Goal: Task Accomplishment & Management: Manage account settings

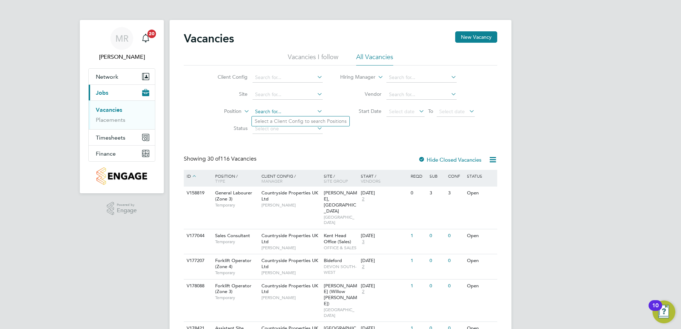
click at [289, 110] on input at bounding box center [288, 112] width 70 height 10
click at [286, 91] on input at bounding box center [288, 95] width 70 height 10
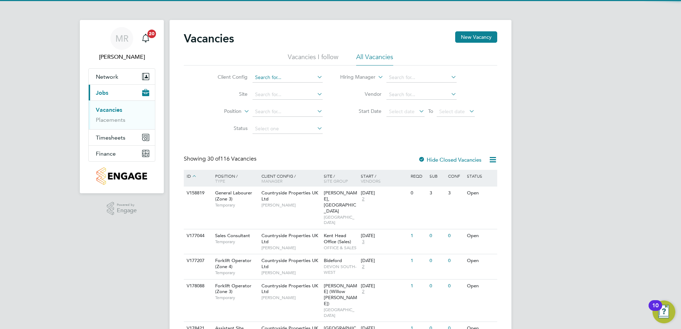
click at [288, 74] on input at bounding box center [288, 78] width 70 height 10
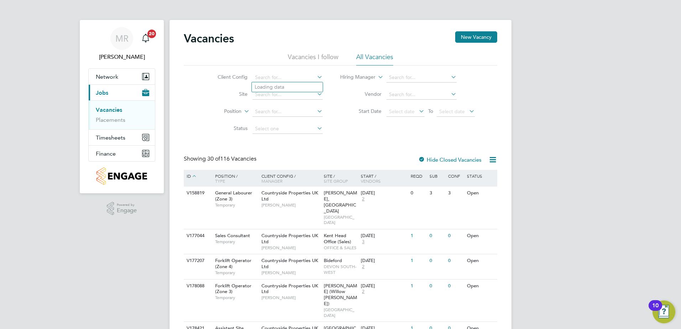
click at [316, 77] on icon at bounding box center [316, 77] width 0 height 10
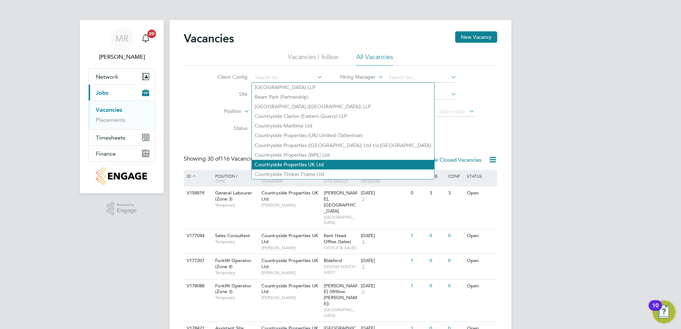
click at [317, 162] on li "Countryside Properties UK Ltd" at bounding box center [343, 165] width 182 height 10
type input "Countryside Properties UK Ltd"
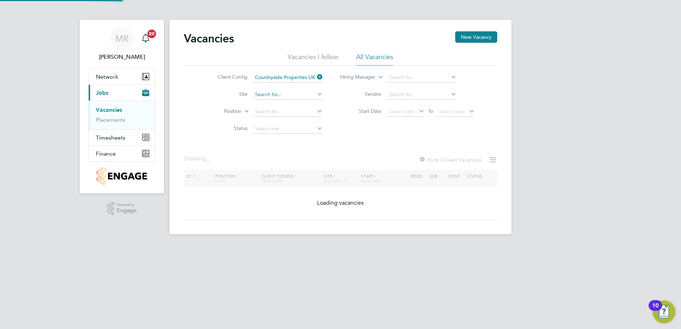
click at [281, 93] on input at bounding box center [288, 95] width 70 height 10
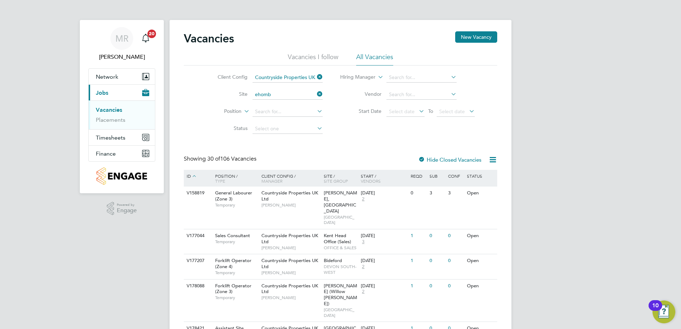
click at [297, 104] on li "[GEOGRAPHIC_DATA], Hailsham (Bovis)" at bounding box center [300, 104] width 96 height 9
type input "[GEOGRAPHIC_DATA], Hailsham (Bovis)"
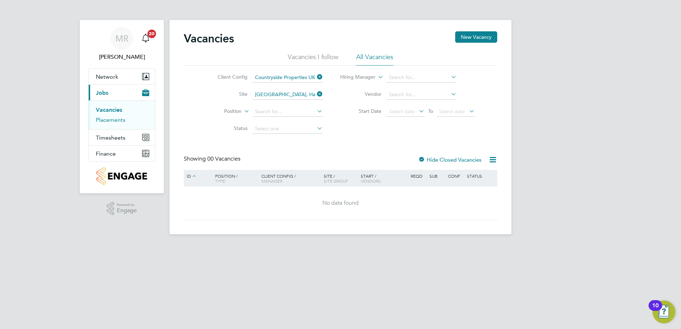
click at [113, 121] on link "Placements" at bounding box center [111, 120] width 30 height 7
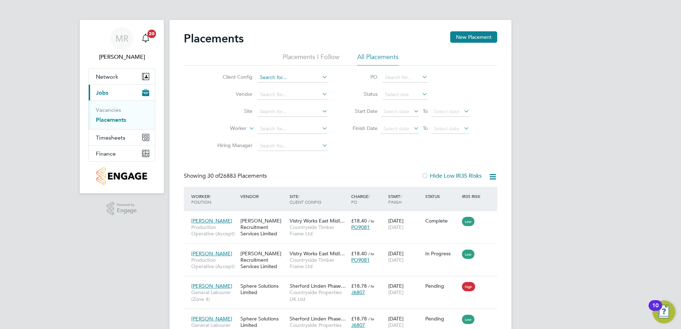
click at [303, 76] on input at bounding box center [293, 78] width 70 height 10
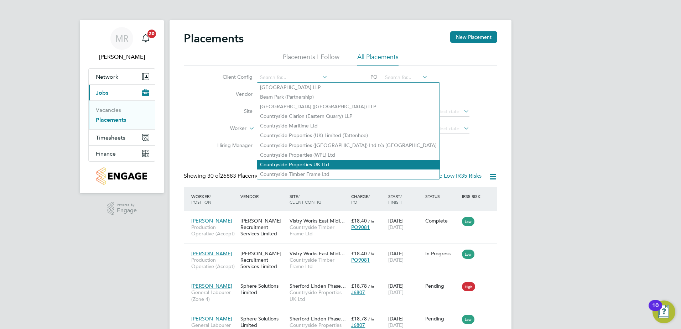
click at [316, 162] on li "Countryside Properties UK Ltd" at bounding box center [348, 165] width 182 height 10
type input "Countryside Properties UK Ltd"
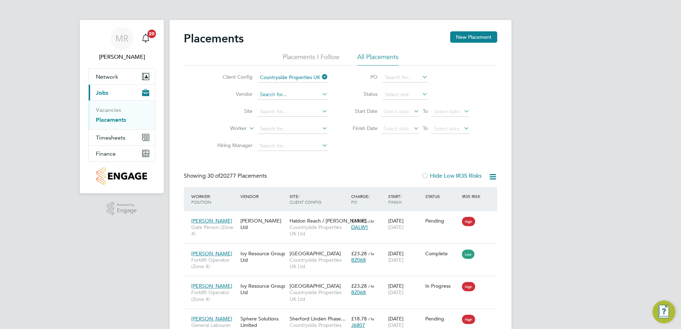
click at [285, 96] on input at bounding box center [293, 95] width 70 height 10
click at [288, 103] on li "Fawke s & Reece Limited" at bounding box center [301, 105] width 89 height 10
type input "Fawkes & Reece Limited"
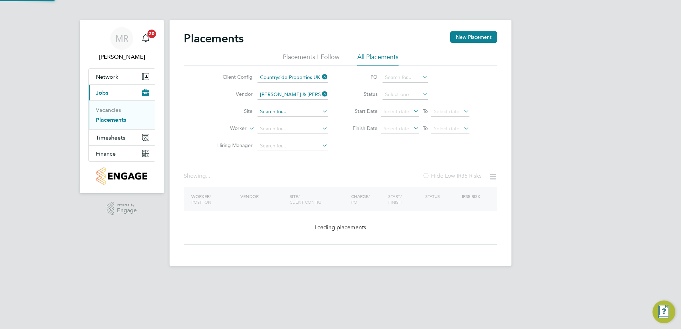
click at [289, 110] on input at bounding box center [293, 112] width 70 height 10
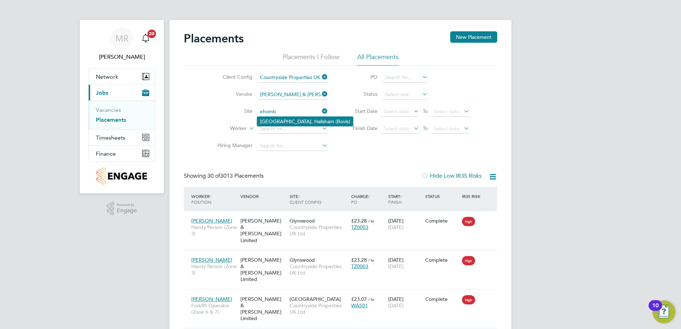
click at [290, 119] on li "[GEOGRAPHIC_DATA], Hailsham (Bovis)" at bounding box center [305, 121] width 96 height 9
type input "[GEOGRAPHIC_DATA], Hailsham (Bovis)"
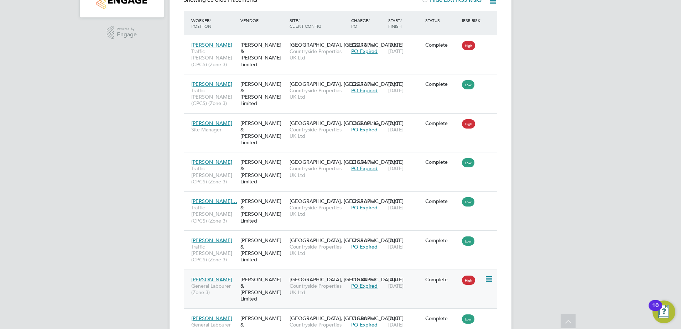
click at [390, 283] on span "15 Aug 2025" at bounding box center [395, 286] width 15 height 6
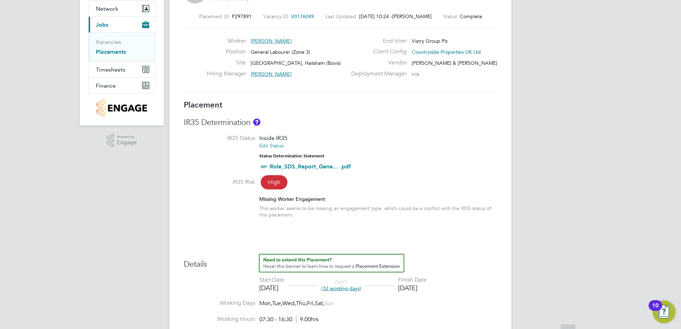
scroll to position [71, 0]
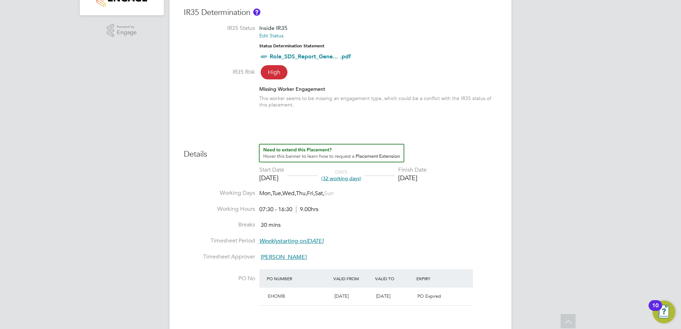
click at [359, 179] on span "(32 working days)" at bounding box center [341, 178] width 40 height 6
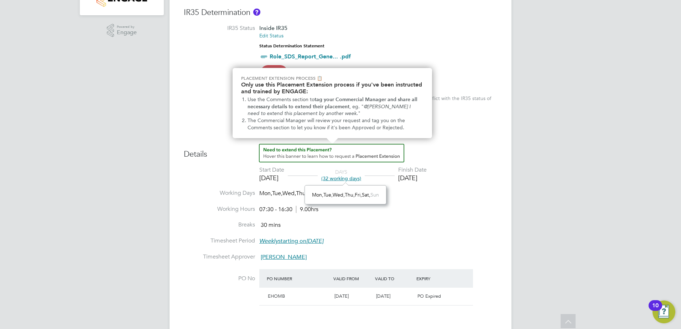
click at [363, 155] on img "How to extend a Placement?" at bounding box center [331, 153] width 145 height 19
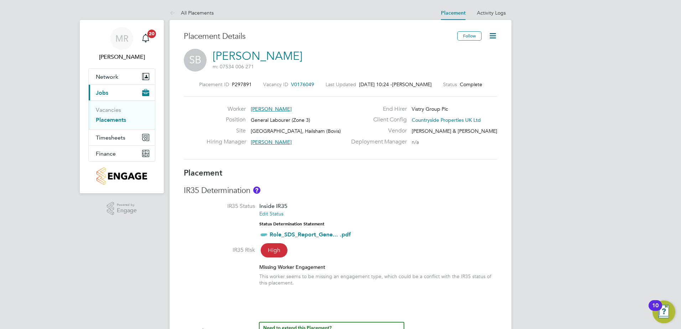
click at [493, 34] on icon at bounding box center [493, 35] width 9 height 9
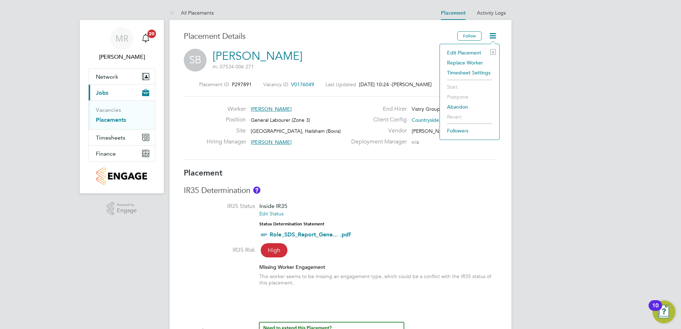
click at [474, 54] on li "Edit Placement e" at bounding box center [470, 53] width 52 height 10
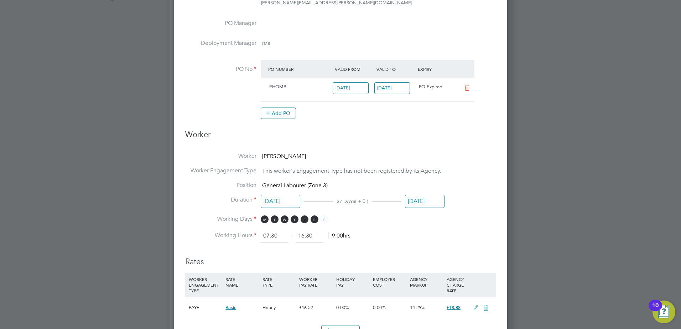
click at [397, 86] on input "11 Aug 2025" at bounding box center [393, 88] width 36 height 12
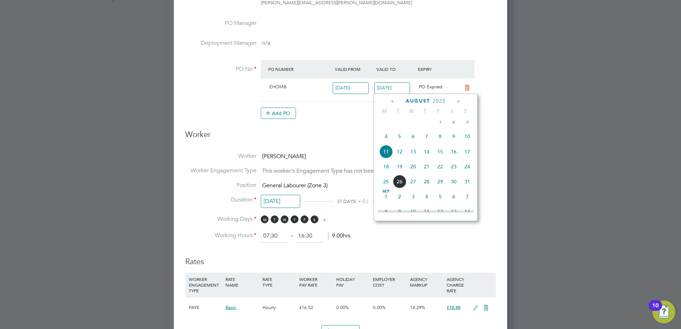
click at [440, 187] on span "29" at bounding box center [441, 182] width 14 height 14
type input "[DATE]"
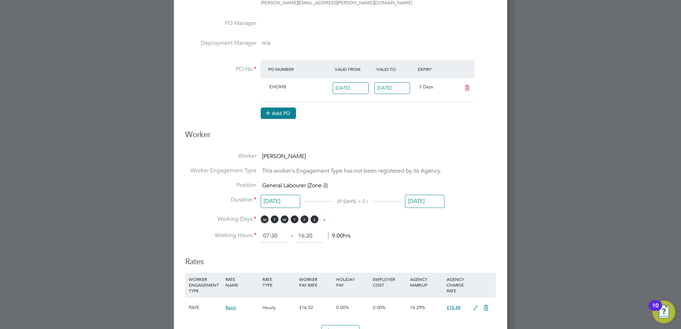
click at [277, 113] on button "Add PO" at bounding box center [278, 113] width 35 height 11
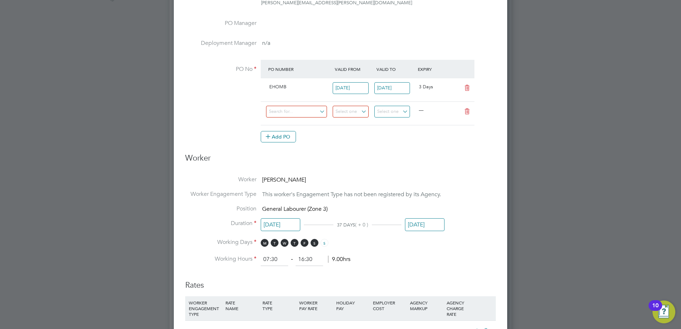
click at [468, 110] on icon at bounding box center [467, 112] width 9 height 6
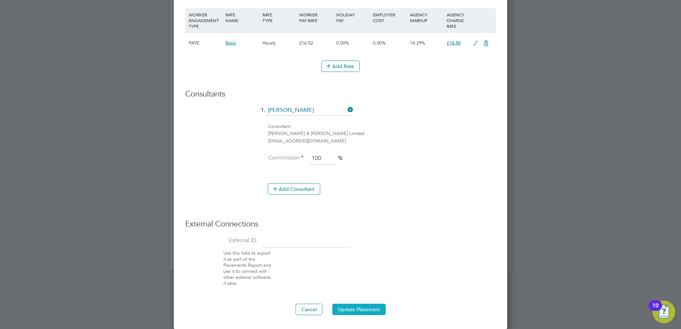
click at [358, 313] on button "Update Placement" at bounding box center [358, 309] width 53 height 11
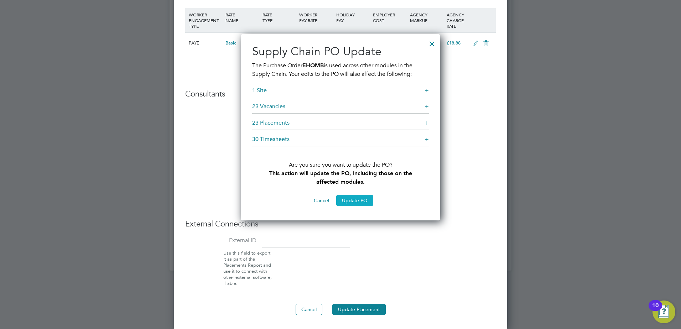
click at [353, 200] on button "Update PO" at bounding box center [354, 200] width 37 height 11
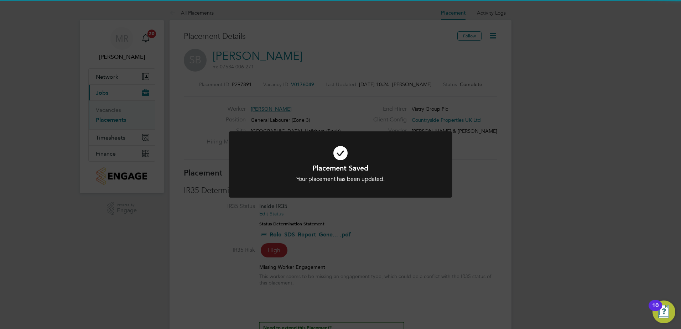
click at [418, 237] on div "Placement Saved Your placement has been updated. Cancel Okay" at bounding box center [340, 164] width 681 height 329
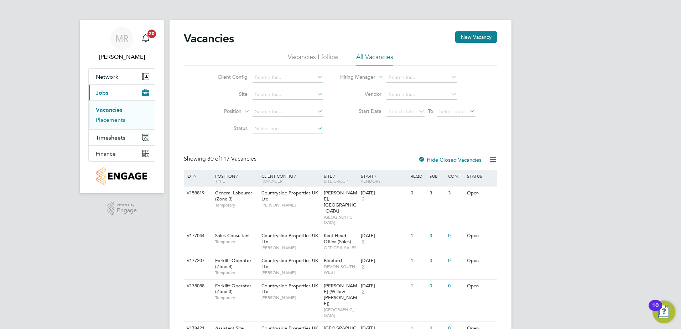
click at [109, 119] on link "Placements" at bounding box center [111, 120] width 30 height 7
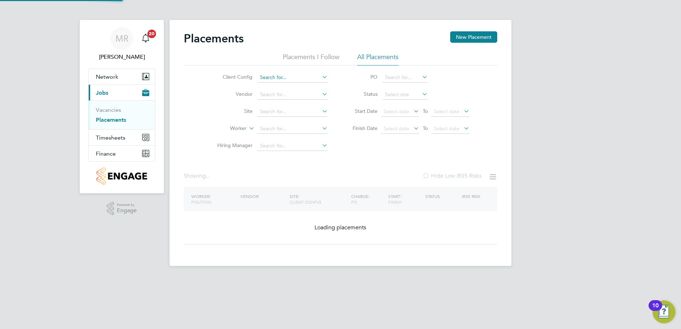
click at [303, 78] on input at bounding box center [293, 78] width 70 height 10
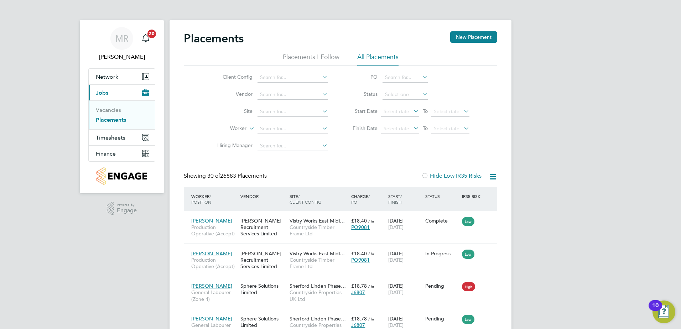
click at [324, 160] on li "Countryside Properties UK Ltd" at bounding box center [348, 165] width 182 height 10
type input "Countryside Properties UK Ltd"
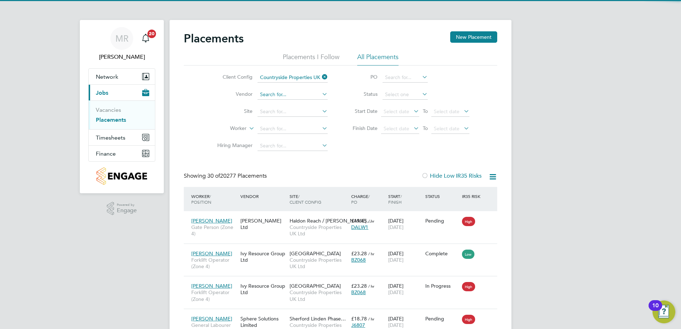
click at [287, 94] on input at bounding box center [293, 95] width 70 height 10
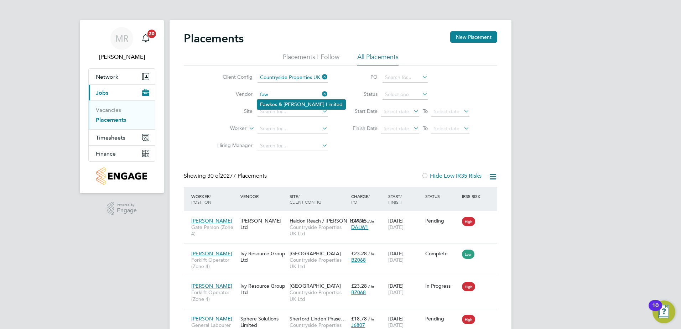
click at [291, 105] on li "Faw kes & Reece Limited" at bounding box center [301, 105] width 88 height 10
type input "[PERSON_NAME] & [PERSON_NAME] Limited"
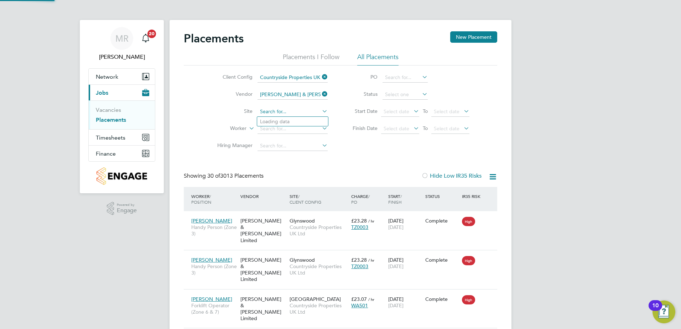
click at [308, 110] on input at bounding box center [293, 112] width 70 height 10
click at [304, 120] on li "[GEOGRAPHIC_DATA], Hailsham (Bovis)" at bounding box center [305, 121] width 96 height 9
type input "[GEOGRAPHIC_DATA], Hailsham (Bovis)"
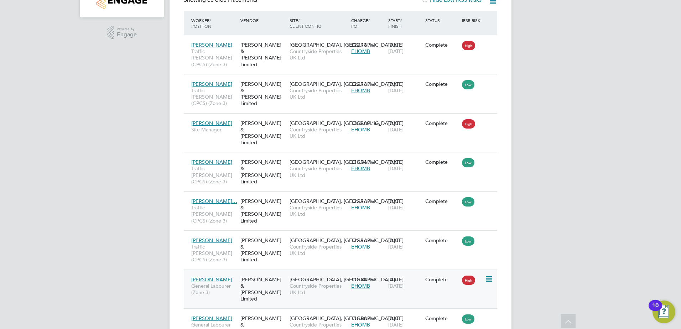
click at [489, 275] on icon at bounding box center [488, 279] width 7 height 9
click at [411, 273] on div "10 Jul 2025 15 Aug 2025" at bounding box center [405, 283] width 37 height 20
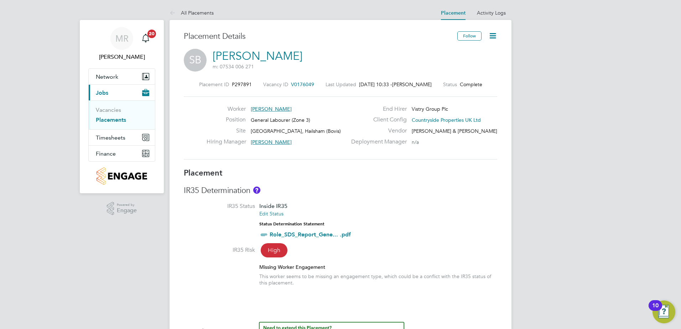
click at [494, 36] on icon at bounding box center [493, 35] width 9 height 9
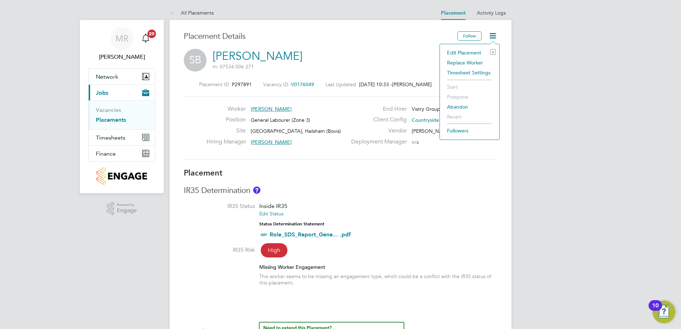
click at [473, 51] on li "Edit Placement e" at bounding box center [470, 53] width 52 height 10
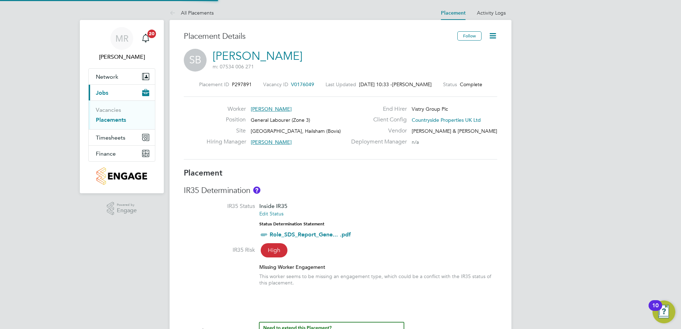
type input "Darren Humphrey"
type input "10 Jul 2025"
type input "15 Aug 2025"
type input "07:30"
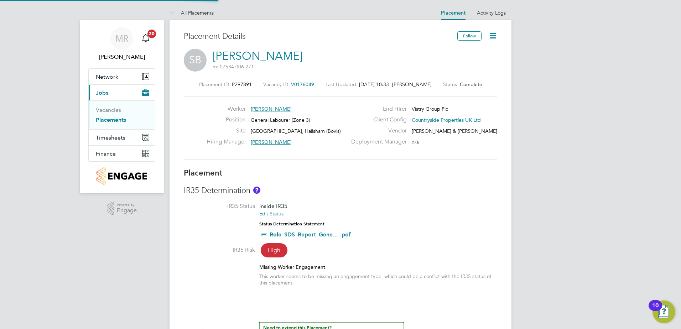
type input "16:30"
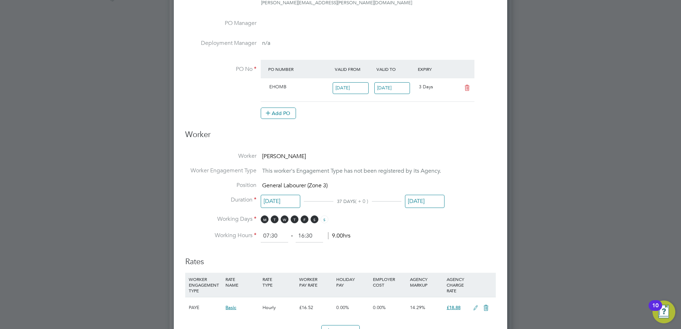
click at [419, 201] on input "15 Aug 2025" at bounding box center [425, 201] width 40 height 13
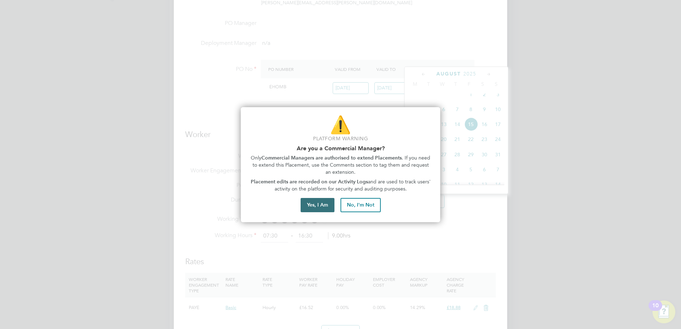
click at [317, 202] on button "Yes, I Am" at bounding box center [318, 205] width 34 height 14
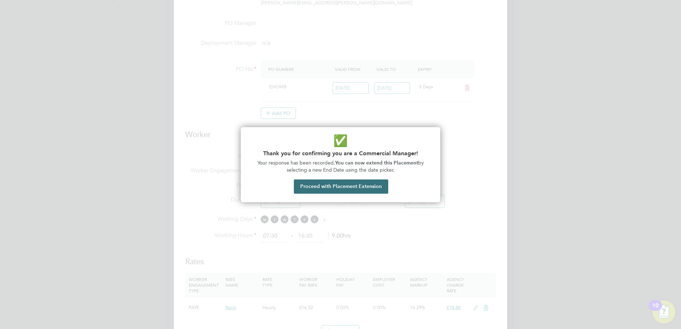
click at [373, 185] on button "Proceed with Placement Extension" at bounding box center [341, 187] width 94 height 14
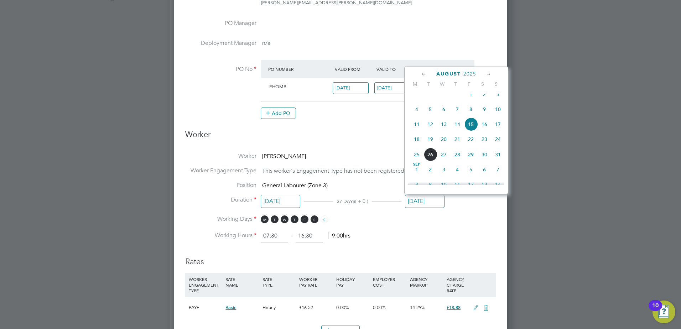
click at [470, 160] on span "29" at bounding box center [471, 155] width 14 height 14
type input "[DATE]"
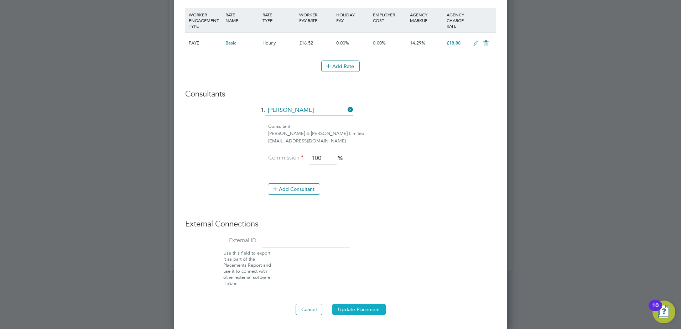
click at [361, 309] on button "Update Placement" at bounding box center [358, 309] width 53 height 11
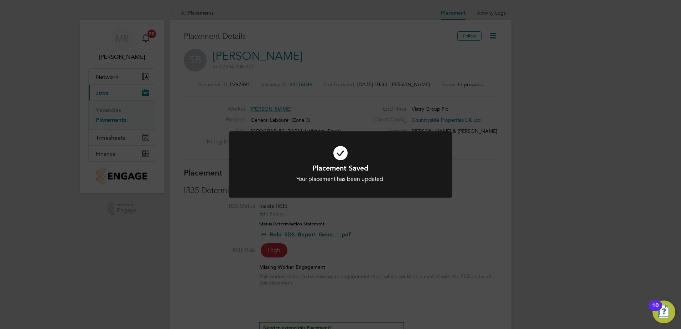
click at [386, 233] on div "Placement Saved Your placement has been updated. Cancel Okay" at bounding box center [340, 164] width 681 height 329
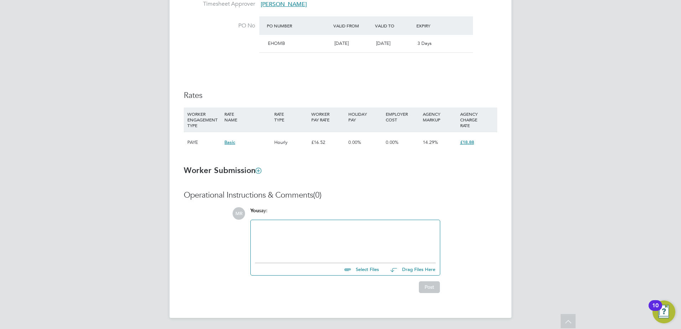
click at [337, 238] on div at bounding box center [345, 240] width 181 height 31
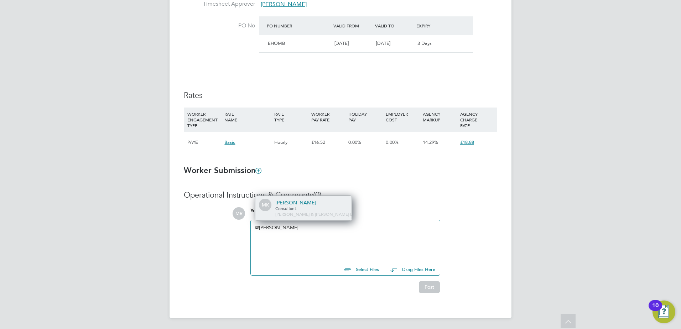
click at [312, 208] on div "Consultant - Fawkes & Reece Limit…" at bounding box center [310, 211] width 71 height 11
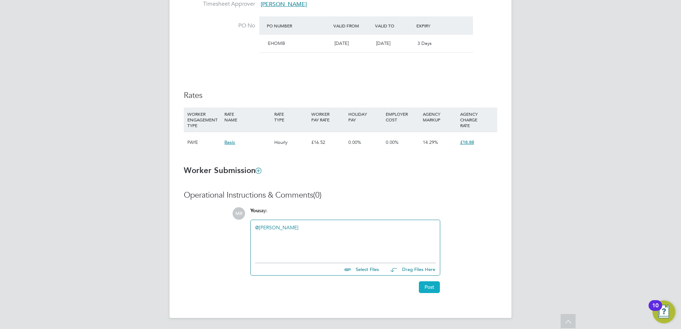
click at [434, 289] on button "Post" at bounding box center [429, 287] width 21 height 11
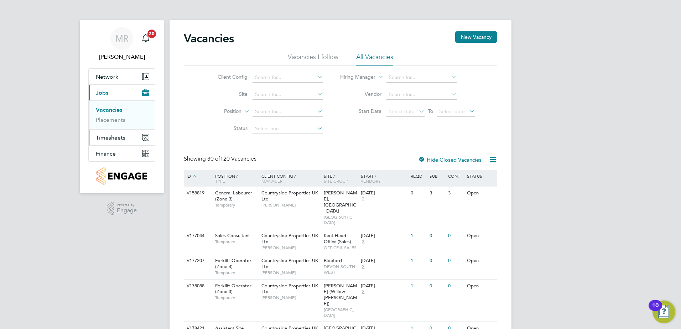
click at [123, 138] on span "Timesheets" at bounding box center [111, 137] width 30 height 7
click at [115, 128] on link "Timesheets" at bounding box center [111, 126] width 30 height 7
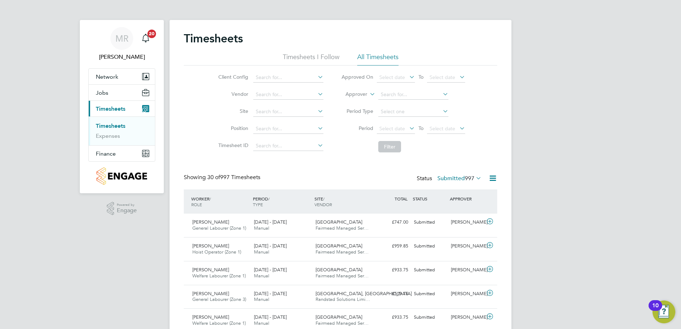
click at [316, 77] on icon at bounding box center [316, 77] width 0 height 10
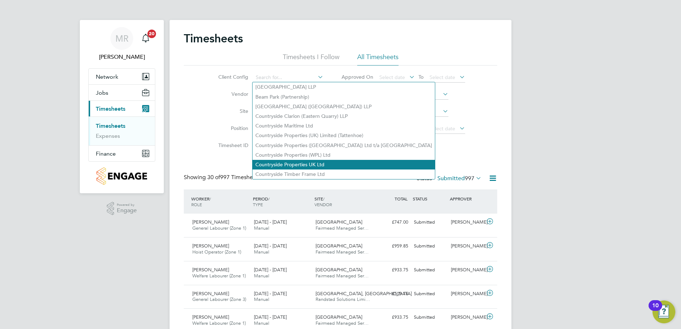
click at [315, 163] on li "Countryside Properties UK Ltd" at bounding box center [344, 165] width 182 height 10
type input "Countryside Properties UK Ltd"
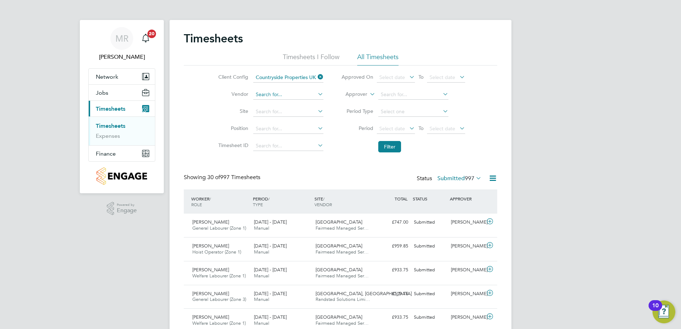
click at [303, 95] on input at bounding box center [288, 95] width 70 height 10
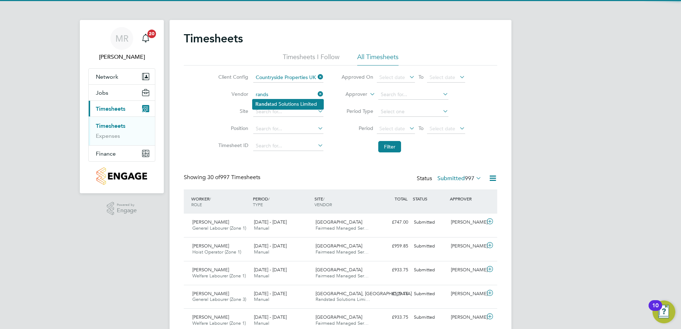
click at [287, 102] on li "Rands tad Solutions Limited" at bounding box center [288, 104] width 71 height 10
type input "Randstad Solutions Limited"
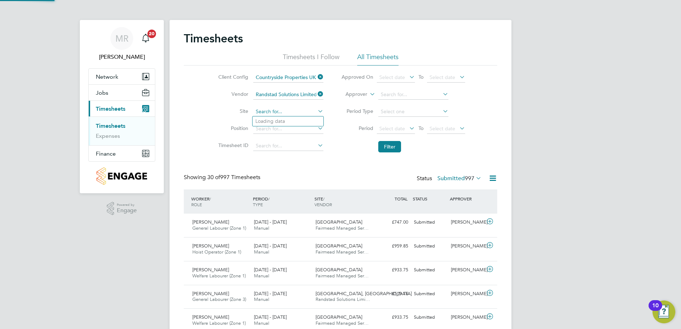
click at [289, 110] on input at bounding box center [288, 112] width 70 height 10
click at [290, 119] on li "[GEOGRAPHIC_DATA], Hailsham (Bovis)" at bounding box center [301, 121] width 96 height 9
type input "[GEOGRAPHIC_DATA], Hailsham (Bovis)"
click at [289, 130] on input at bounding box center [288, 129] width 70 height 10
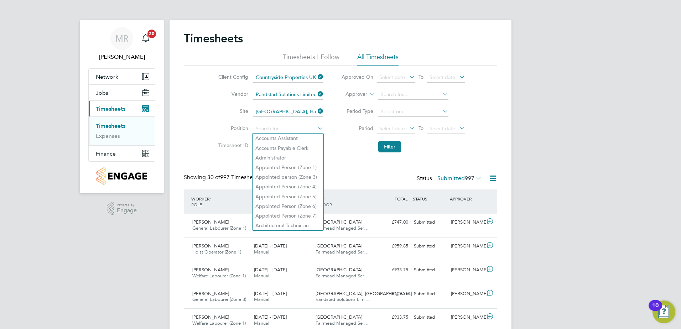
click at [344, 145] on li "Filter" at bounding box center [403, 147] width 142 height 19
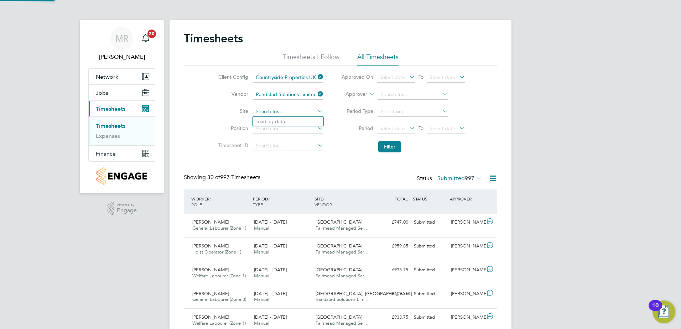
click at [306, 113] on input at bounding box center [288, 112] width 70 height 10
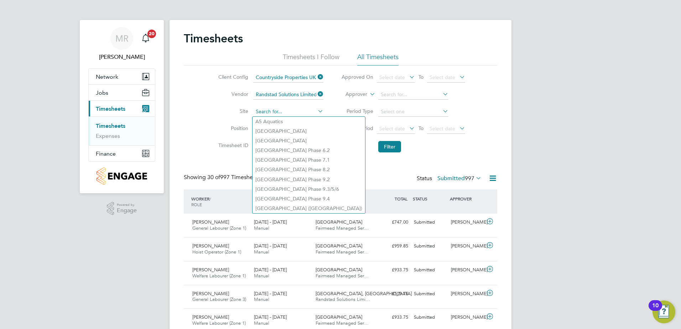
click at [302, 112] on input at bounding box center [288, 112] width 70 height 10
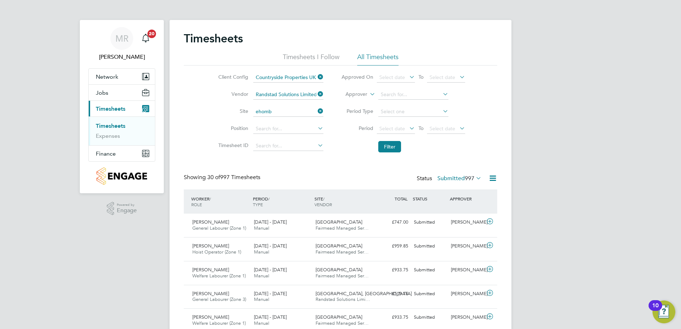
click at [301, 120] on li "[GEOGRAPHIC_DATA], Hailsham (Bovis)" at bounding box center [301, 121] width 96 height 9
type input "[GEOGRAPHIC_DATA], Hailsham (Bovis)"
click at [394, 149] on button "Filter" at bounding box center [389, 146] width 23 height 11
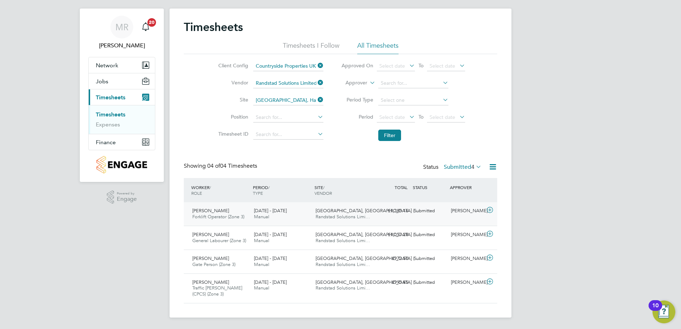
click at [380, 215] on div "£1,385.16 Submitted" at bounding box center [392, 211] width 37 height 12
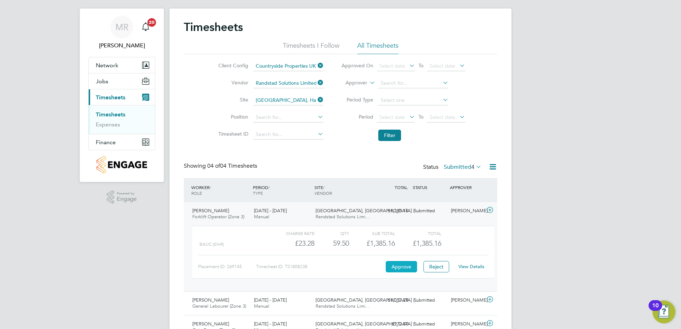
click at [404, 265] on button "Approve" at bounding box center [401, 266] width 31 height 11
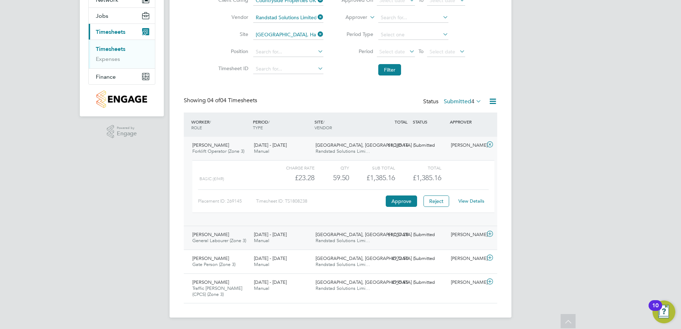
click at [425, 237] on div "Submitted" at bounding box center [429, 235] width 37 height 12
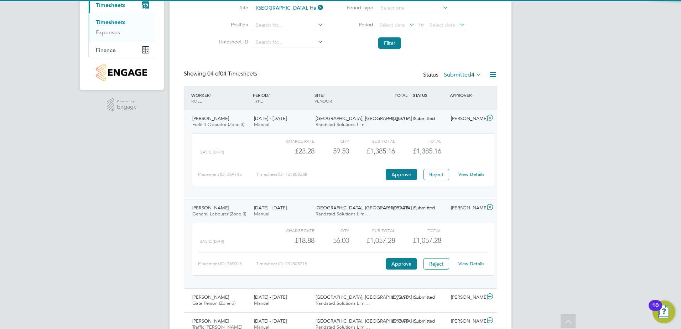
scroll to position [143, 0]
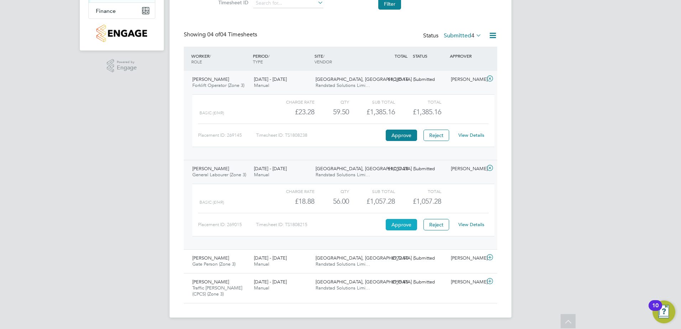
click at [406, 225] on button "Approve" at bounding box center [401, 224] width 31 height 11
click at [435, 265] on div "Colin Cornish Gate Person (Zone 3) 18 - 24 Aug 2025 18 - 24 Aug 2025 Manual Lib…" at bounding box center [341, 261] width 314 height 24
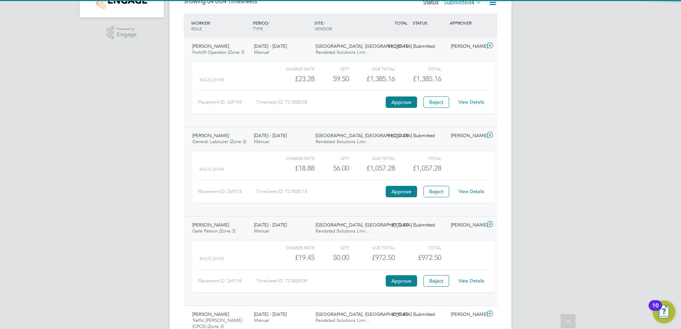
scroll to position [208, 0]
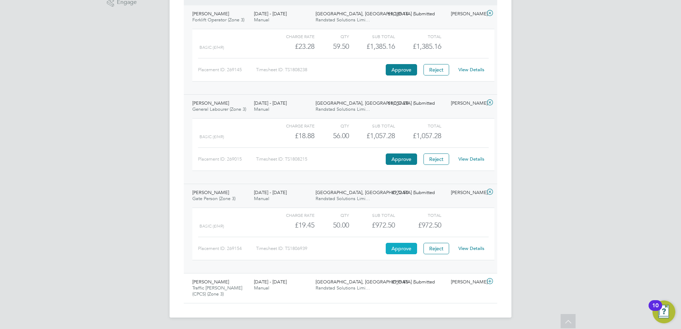
click at [404, 246] on button "Approve" at bounding box center [401, 248] width 31 height 11
click at [428, 283] on div "Submitted" at bounding box center [429, 283] width 37 height 12
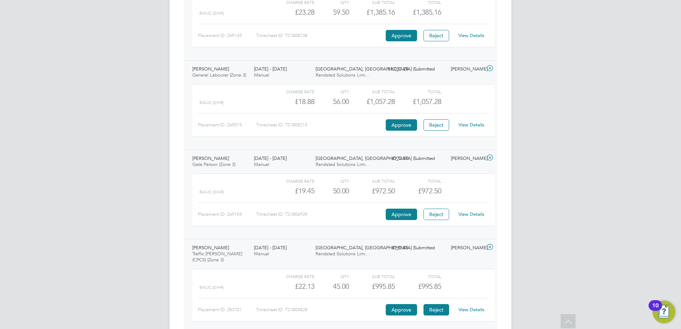
scroll to position [274, 0]
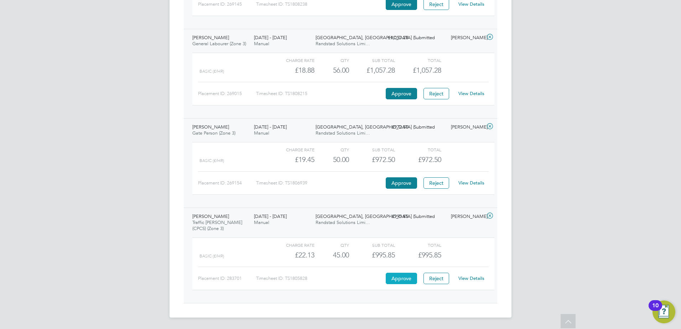
click at [406, 278] on button "Approve" at bounding box center [401, 278] width 31 height 11
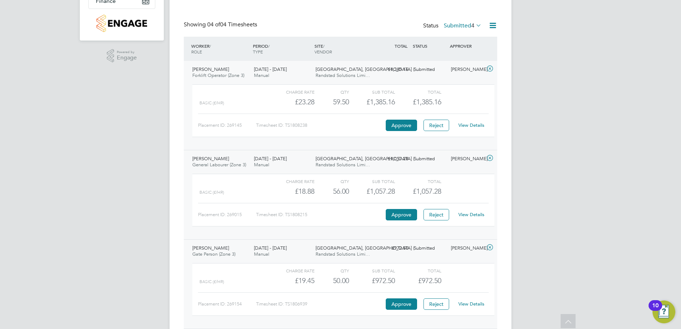
scroll to position [60, 0]
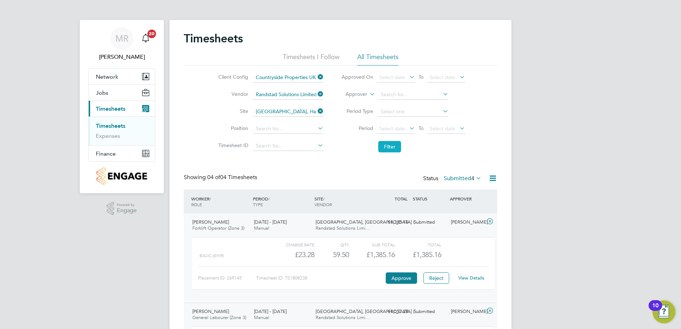
click at [387, 145] on button "Filter" at bounding box center [389, 146] width 23 height 11
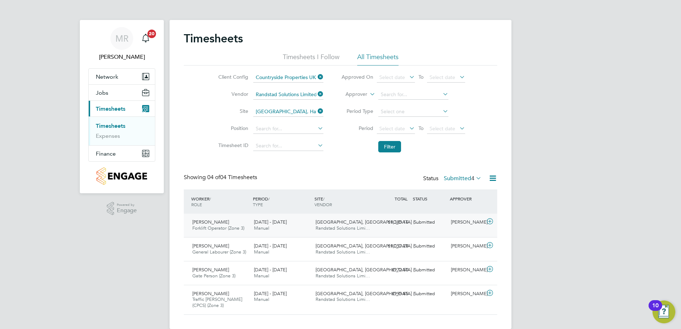
click at [427, 229] on div "Matt Ursell Forklift Operator (Zone 3) 18 - 24 Aug 2025 18 - 24 Aug 2025 Manual…" at bounding box center [341, 226] width 314 height 24
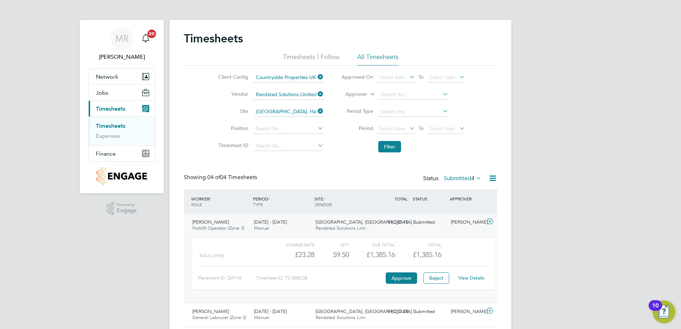
click at [471, 278] on link "View Details" at bounding box center [472, 278] width 26 height 6
click at [114, 93] on button "Jobs" at bounding box center [122, 93] width 66 height 16
click at [116, 119] on link "Placements" at bounding box center [111, 120] width 30 height 7
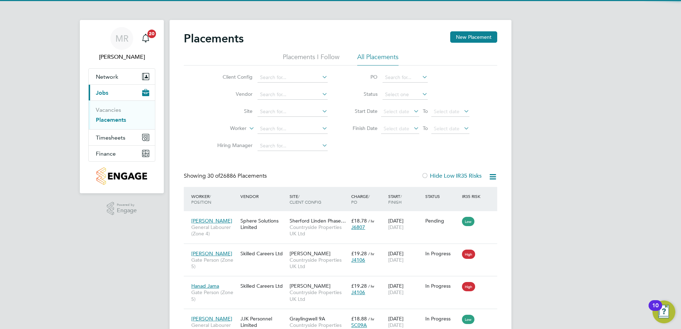
scroll to position [4, 4]
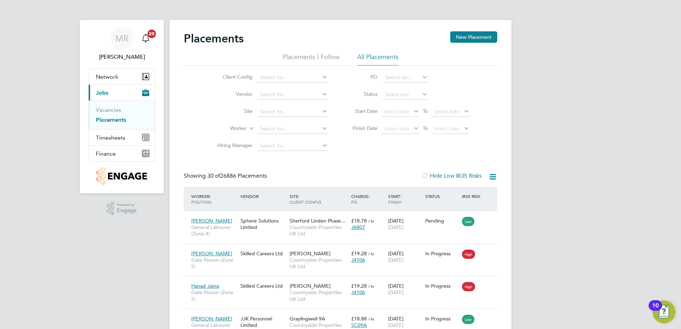
click at [321, 75] on icon at bounding box center [321, 77] width 0 height 10
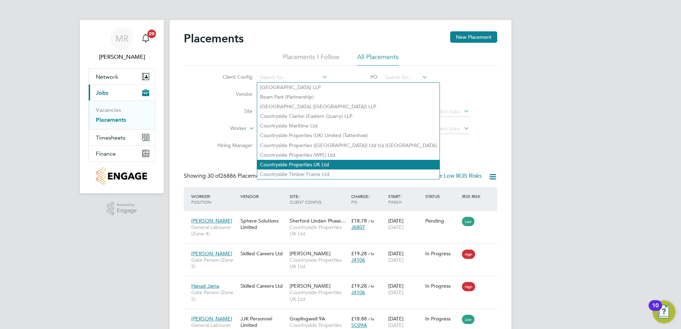
click at [315, 160] on li "Countryside Properties UK Ltd" at bounding box center [348, 165] width 182 height 10
type input "Countryside Properties UK Ltd"
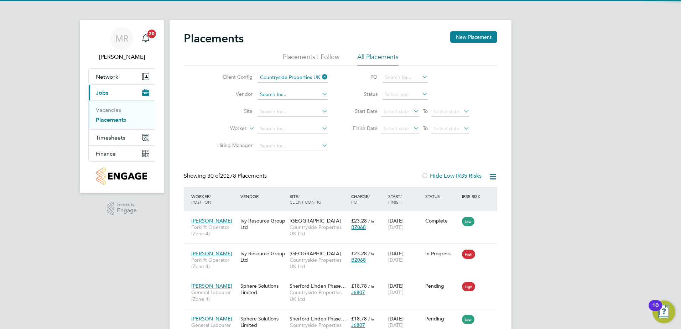
click at [298, 93] on input at bounding box center [293, 95] width 70 height 10
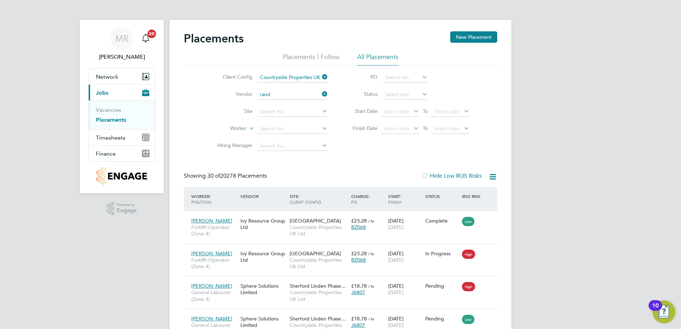
click at [309, 103] on li "Rand stad Solutions Limited" at bounding box center [292, 105] width 71 height 10
type input "Randstad Solutions Limited"
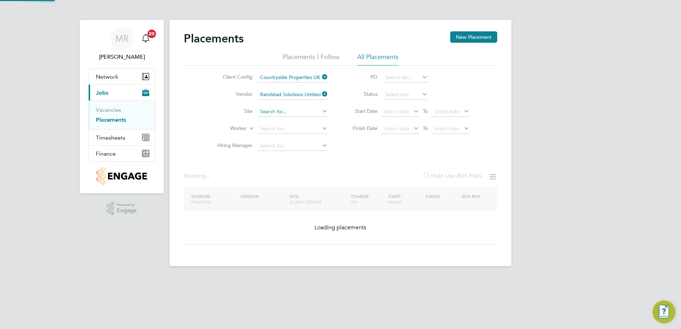
click at [303, 109] on input at bounding box center [293, 112] width 70 height 10
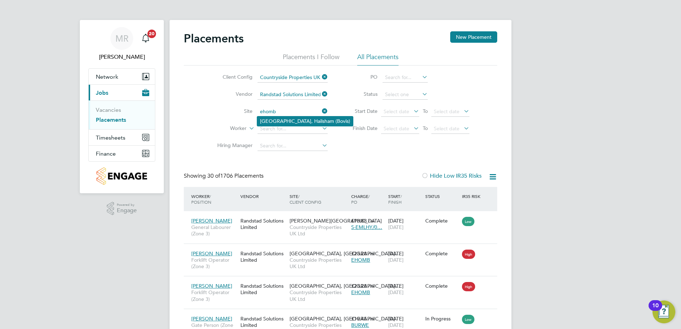
click at [299, 123] on li "[GEOGRAPHIC_DATA], Hailsham (Bovis)" at bounding box center [305, 121] width 96 height 9
type input "[GEOGRAPHIC_DATA], Hailsham (Bovis)"
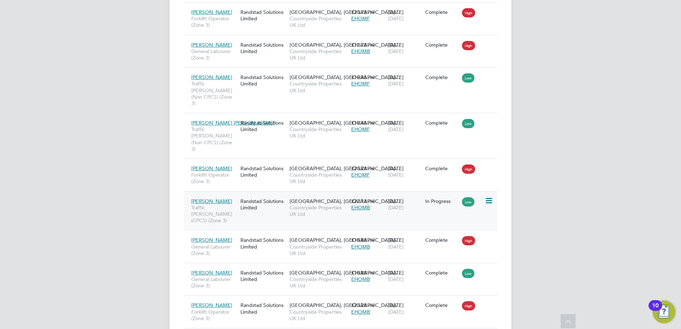
click at [442, 195] on div "In Progress" at bounding box center [442, 202] width 37 height 14
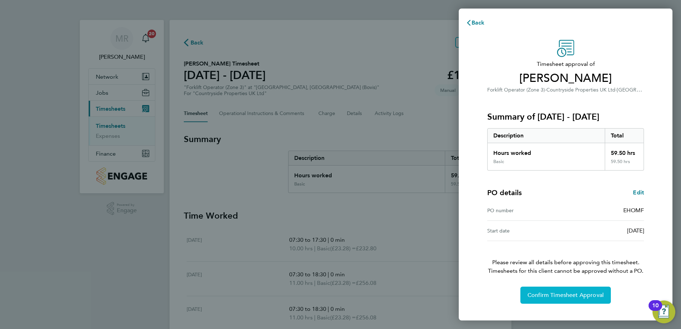
click at [574, 295] on span "Confirm Timesheet Approval" at bounding box center [566, 295] width 76 height 7
click at [577, 295] on span "Confirm Timesheet Approval" at bounding box center [566, 295] width 76 height 7
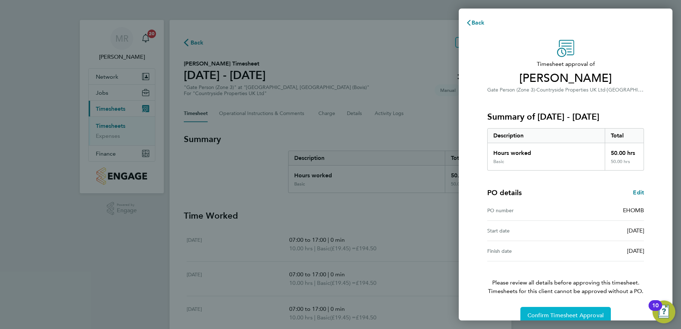
click at [564, 314] on span "Confirm Timesheet Approval" at bounding box center [566, 315] width 76 height 7
click at [563, 314] on span "Confirm Timesheet Approval" at bounding box center [566, 315] width 76 height 7
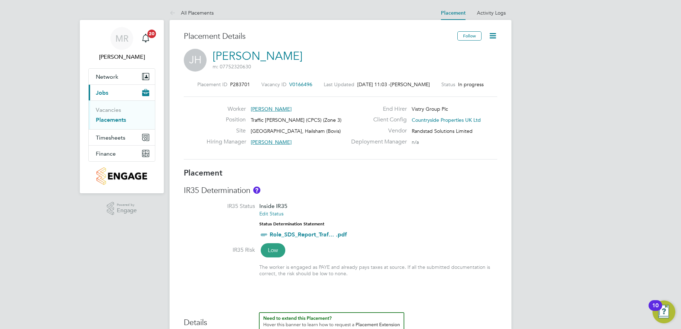
click at [495, 35] on icon at bounding box center [493, 35] width 9 height 9
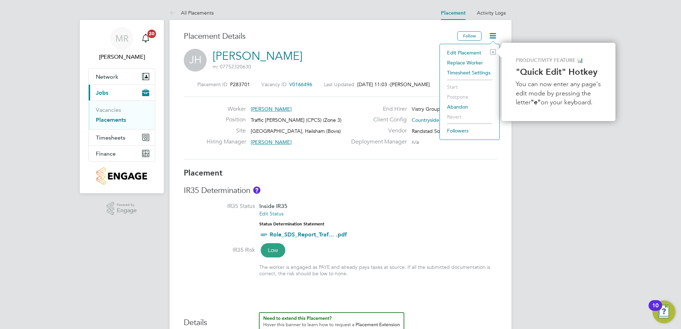
click at [474, 51] on li "Edit Placement e" at bounding box center [470, 53] width 52 height 10
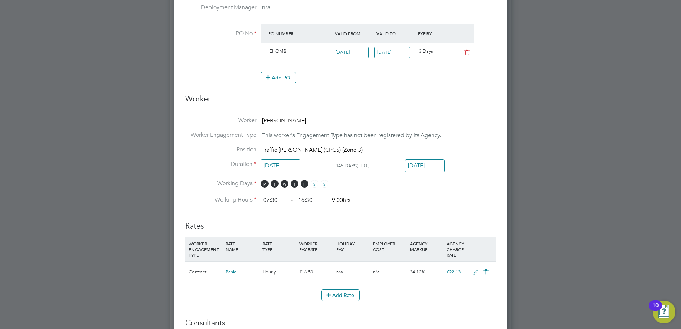
click at [422, 164] on input "[DATE]" at bounding box center [425, 165] width 40 height 13
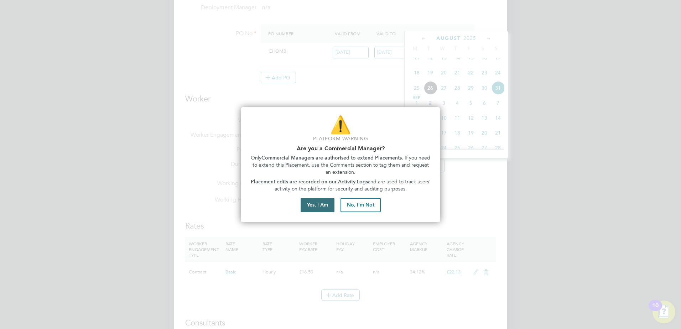
click at [320, 206] on button "Yes, I Am" at bounding box center [318, 205] width 34 height 14
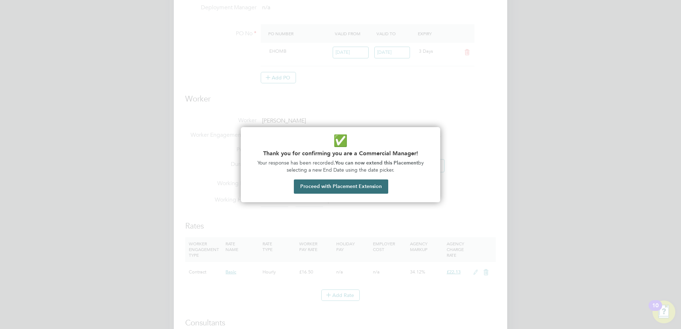
click at [342, 185] on button "Proceed with Placement Extension" at bounding box center [341, 187] width 94 height 14
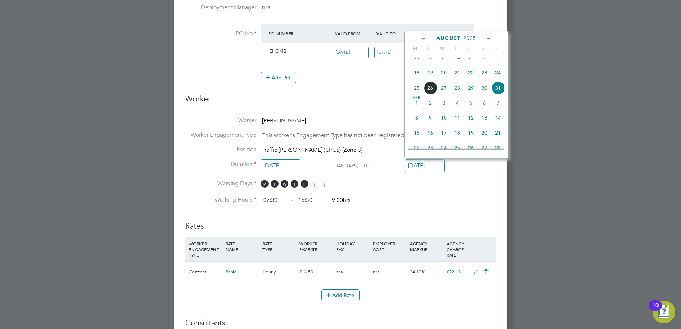
click at [489, 38] on icon at bounding box center [489, 39] width 7 height 8
click at [471, 109] on span "26" at bounding box center [471, 103] width 14 height 14
type input "[DATE]"
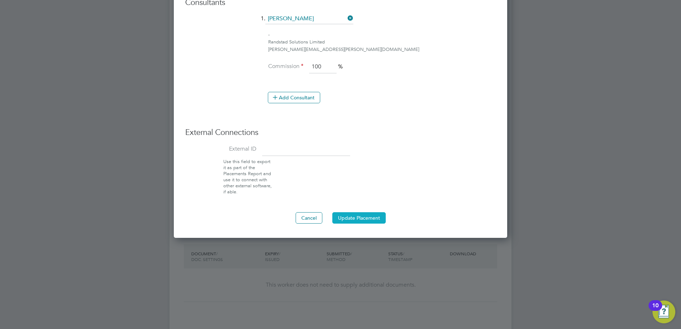
click at [361, 216] on button "Update Placement" at bounding box center [358, 217] width 53 height 11
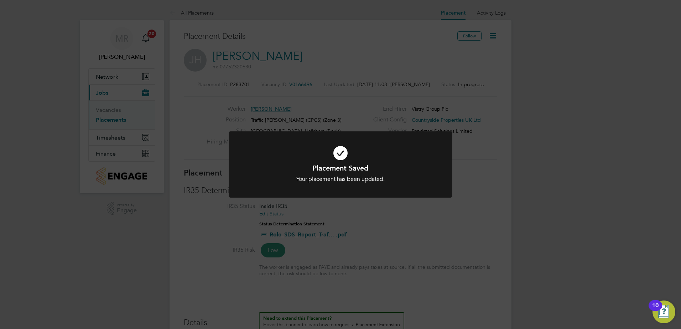
click at [417, 227] on div "Placement Saved Your placement has been updated. Cancel Okay" at bounding box center [340, 164] width 681 height 329
